Goal: Information Seeking & Learning: Understand process/instructions

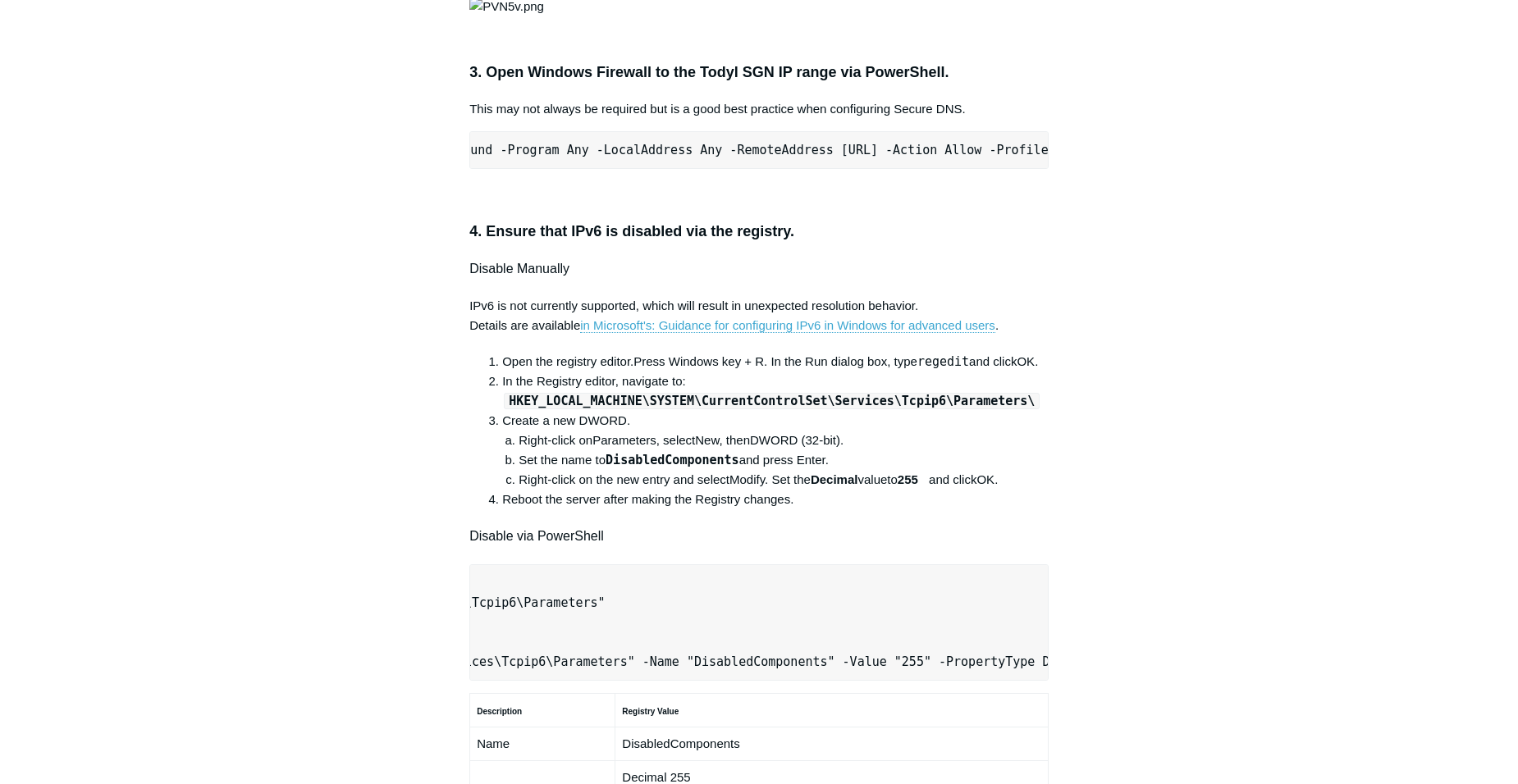
scroll to position [820, 0]
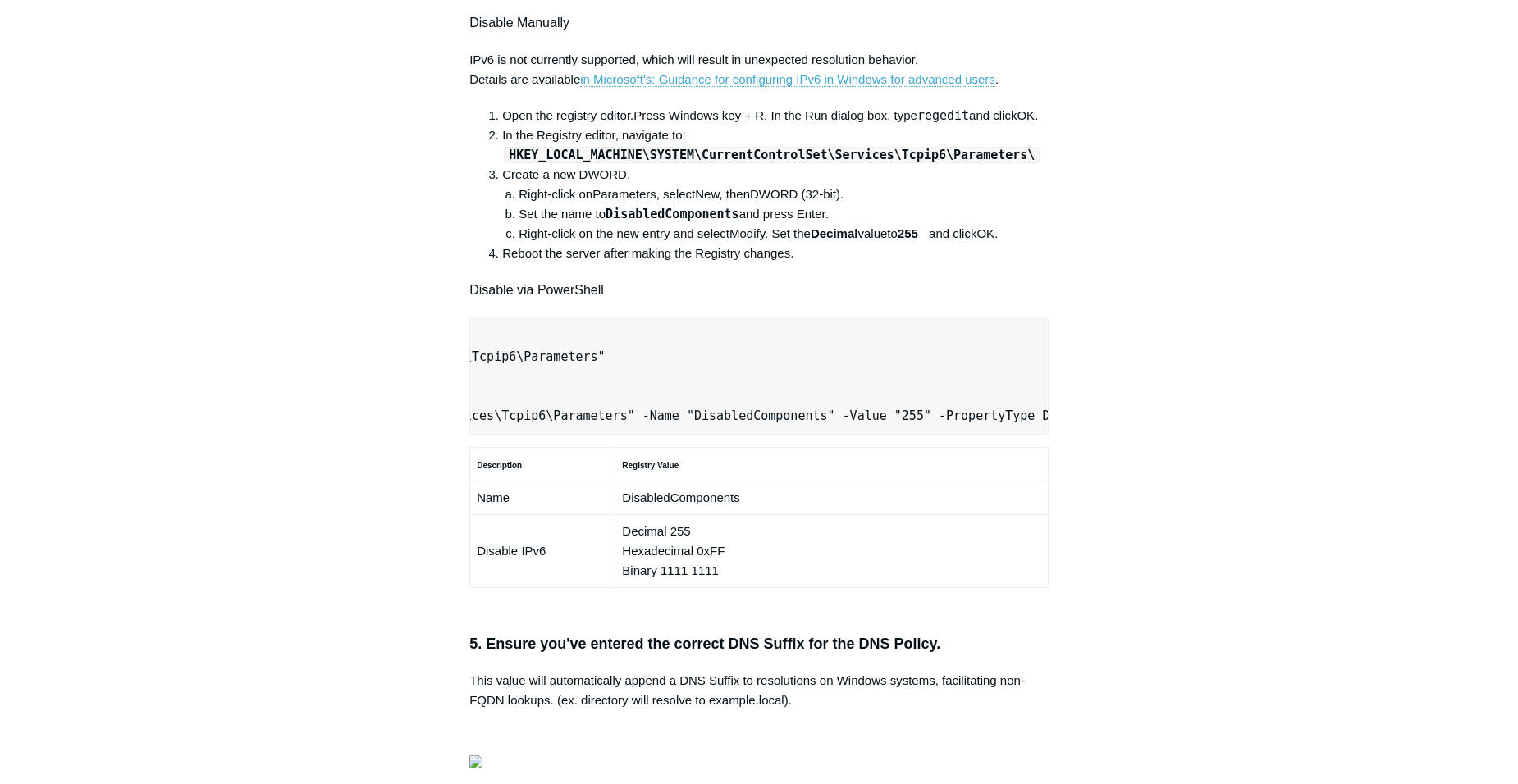
click at [40, 277] on main "Todyl Support Center SASE & ZeroTrust - Secure DNS Configuration Articles in th…" at bounding box center [759, 427] width 1518 height 2379
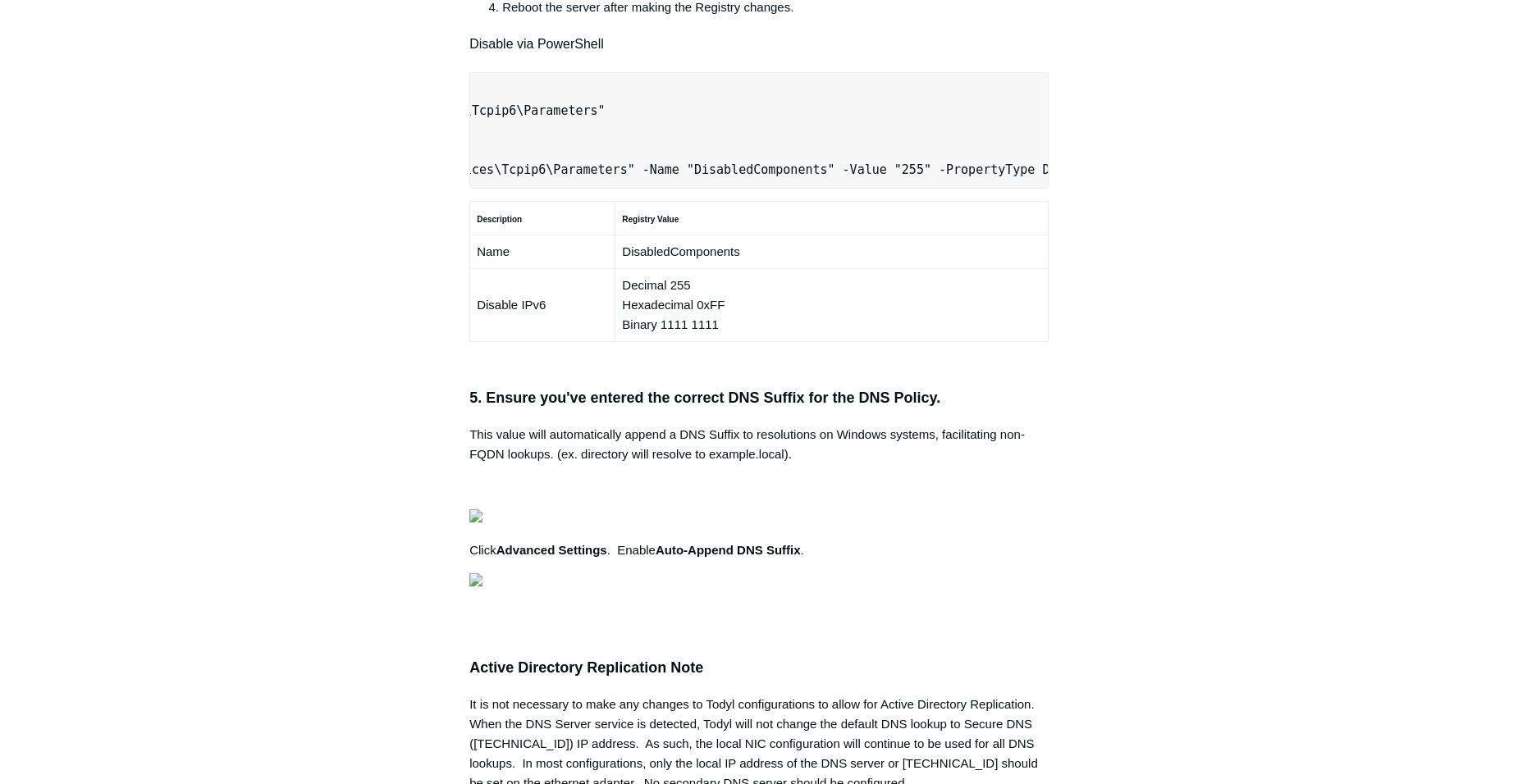
scroll to position [0, 516]
drag, startPoint x: 484, startPoint y: 386, endPoint x: 995, endPoint y: 386, distance: 511.0
click at [1069, 389] on article "Secure DNS with Local AD/DNS Checklist Follow Not yet followed by anyone The fo…" at bounding box center [759, 225] width 628 height 2288
copy pre "New-NetFirewallRule -DisplayName "Todyl SGN Network" -Direction Inbound -Progra…"
click at [80, 326] on main "Todyl Support Center SASE & ZeroTrust - Secure DNS Configuration Articles in th…" at bounding box center [759, 181] width 1518 height 2379
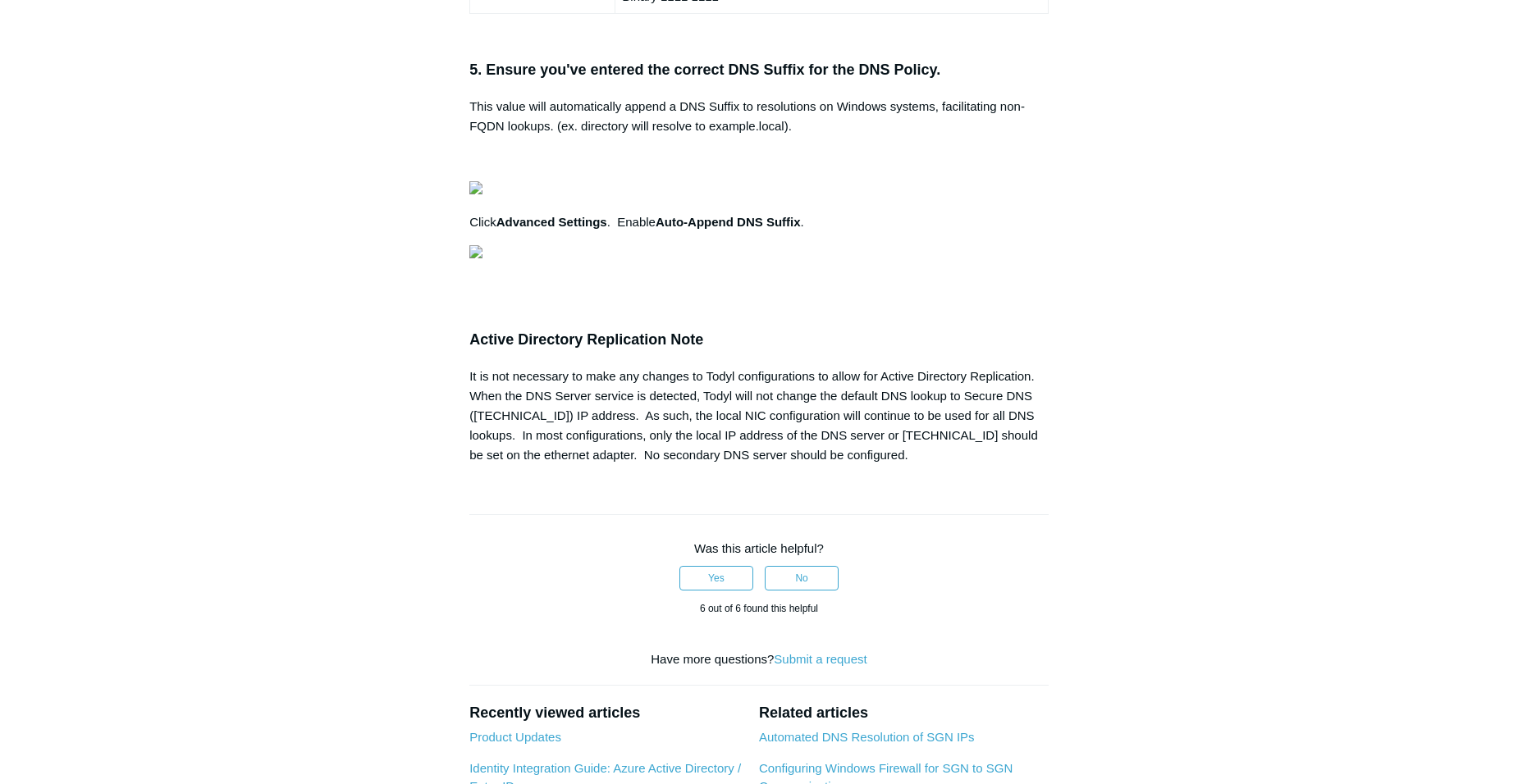
scroll to position [0, 0]
drag, startPoint x: 483, startPoint y: 526, endPoint x: 1015, endPoint y: 520, distance: 532.0
drag, startPoint x: 1015, startPoint y: 520, endPoint x: 991, endPoint y: 520, distance: 24.0
copy pre "Set-Location -Path "HKLM:\SYSTEM\CurrentControlSet\Services\Tcpip6\Parameters""
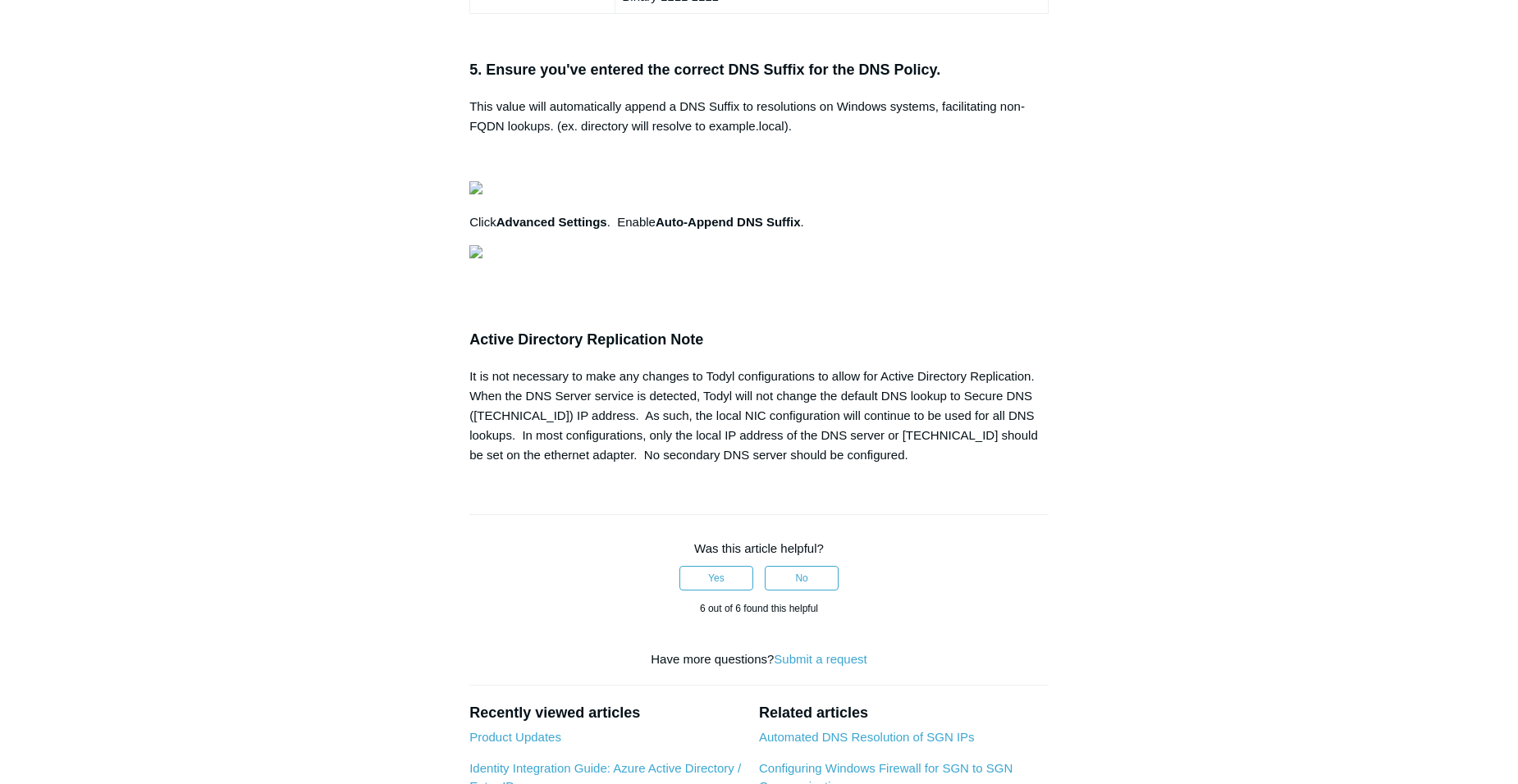
drag, startPoint x: 92, startPoint y: 557, endPoint x: 111, endPoint y: 557, distance: 19.0
drag, startPoint x: 483, startPoint y: 585, endPoint x: 1064, endPoint y: 585, distance: 581.0
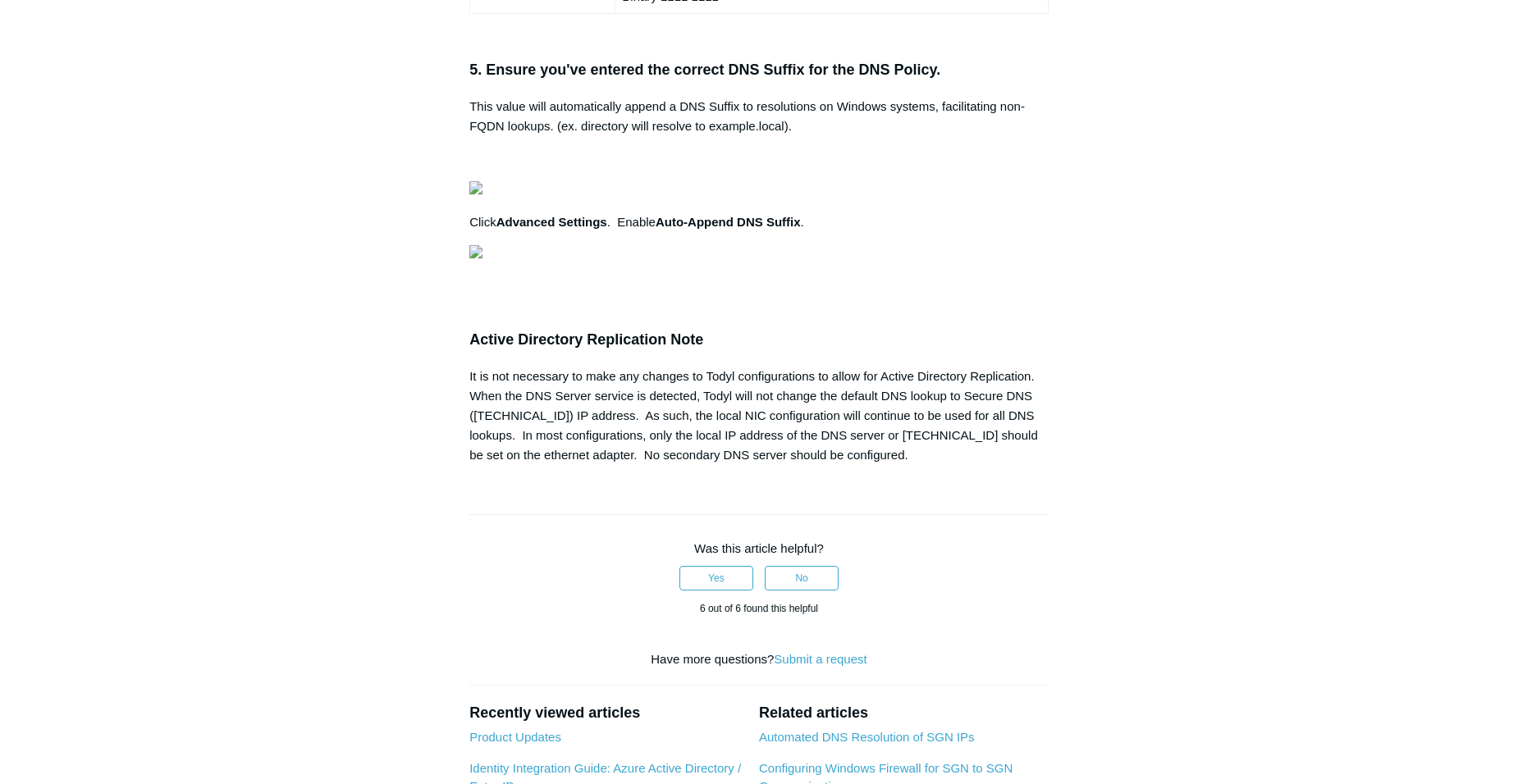
drag, startPoint x: 1064, startPoint y: 585, endPoint x: 998, endPoint y: 588, distance: 66.1
copy pre "New-ItemProperty -Path "HKLM:\SYSTEM\CurrentControlSet\Services\Tcpip6\Paramete…"
drag, startPoint x: 45, startPoint y: 120, endPoint x: 25, endPoint y: 116, distance: 20.4
